Goal: Find specific page/section

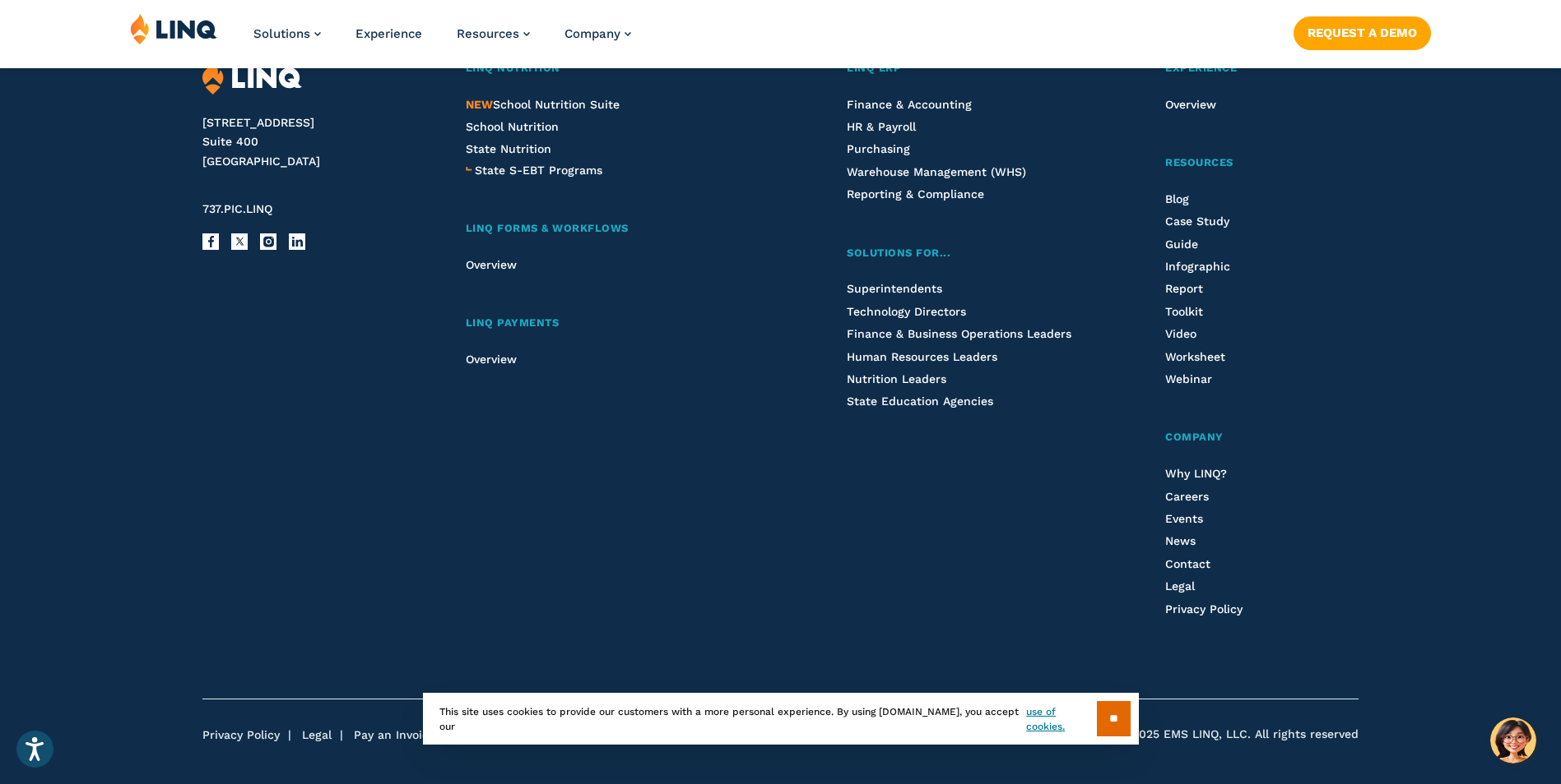
scroll to position [4354, 0]
click at [1178, 500] on span "Careers" at bounding box center [1187, 495] width 44 height 13
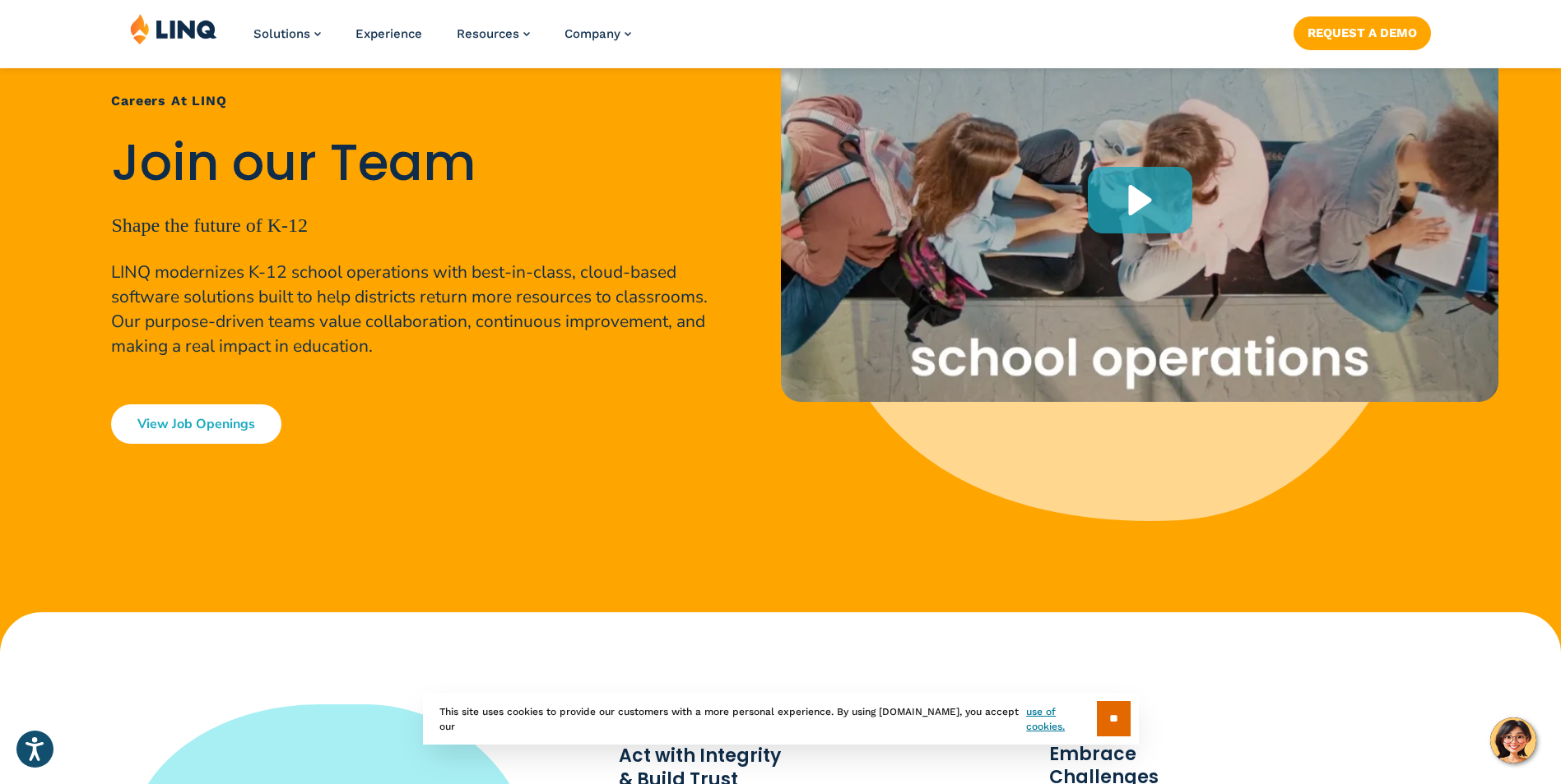
scroll to position [246, 0]
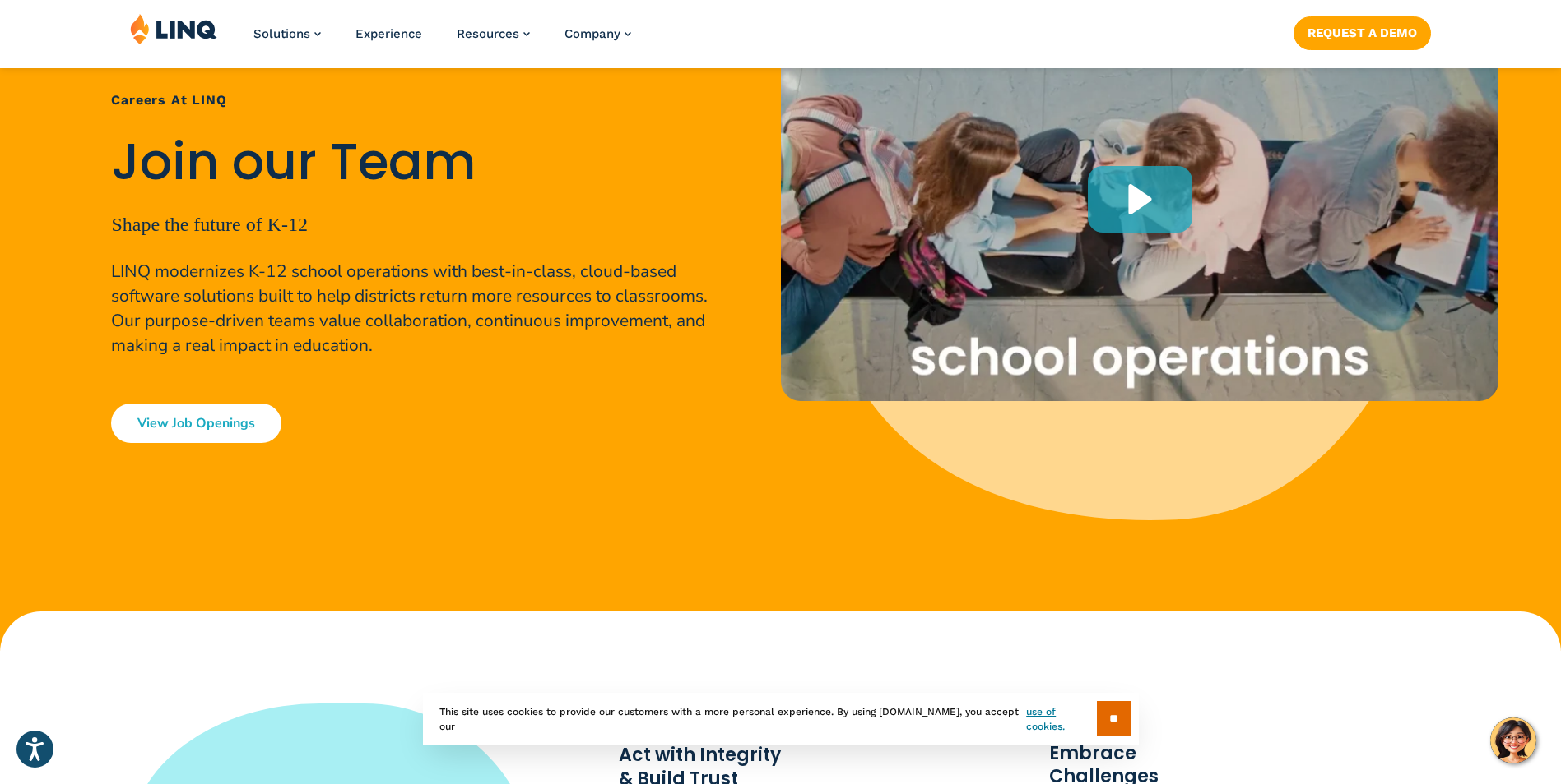
click at [224, 430] on link "View Job Openings" at bounding box center [197, 423] width 170 height 39
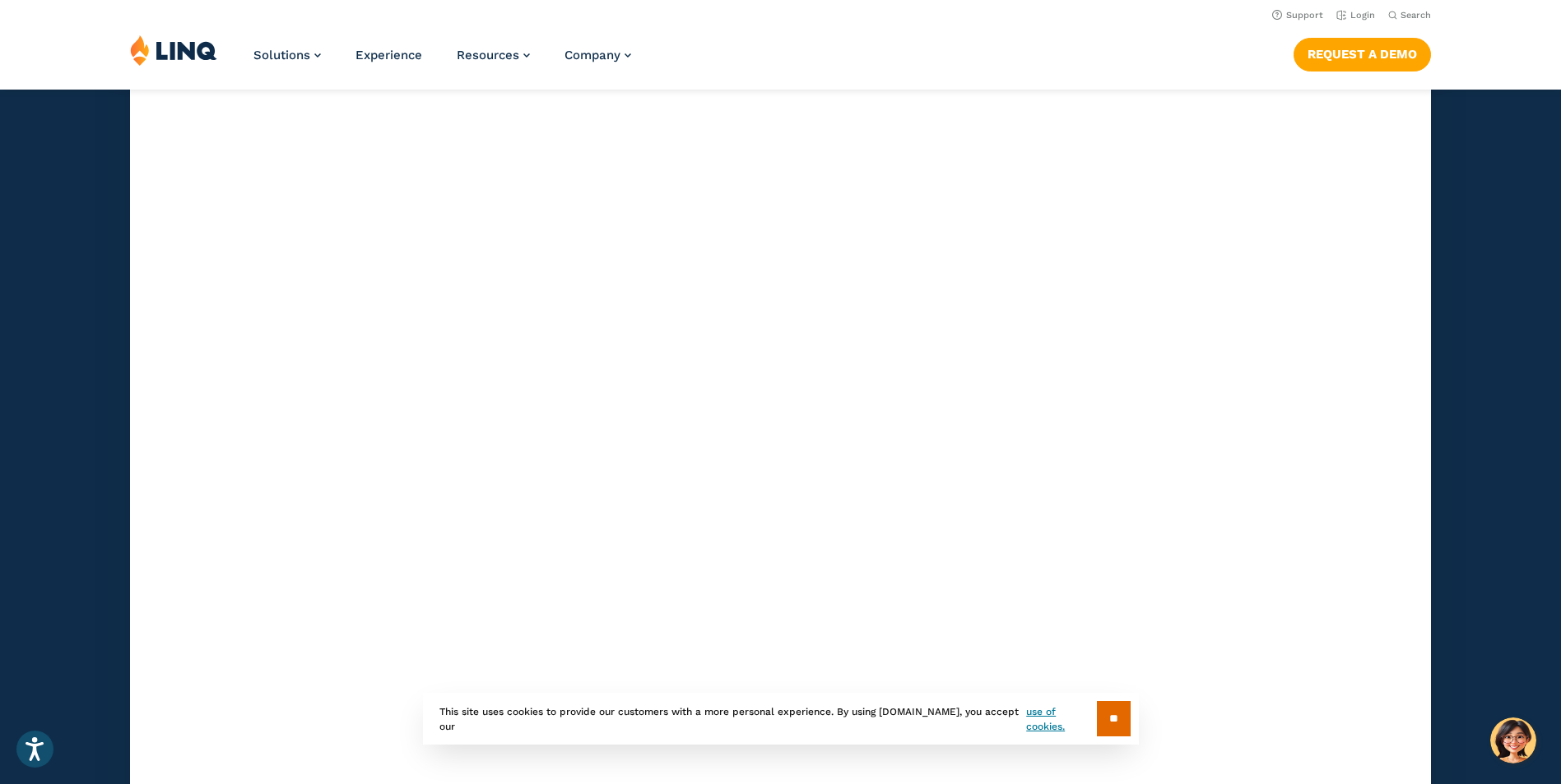
scroll to position [4792, 0]
